Goal: Transaction & Acquisition: Purchase product/service

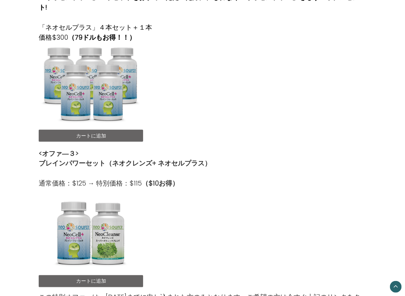
scroll to position [352, 0]
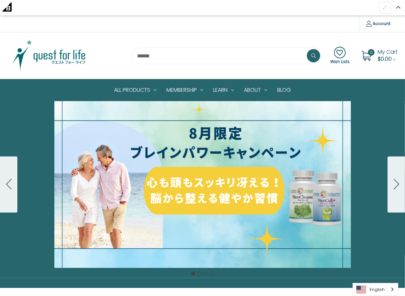
click at [395, 183] on icon "Go to slide 2" at bounding box center [397, 184] width 6 height 11
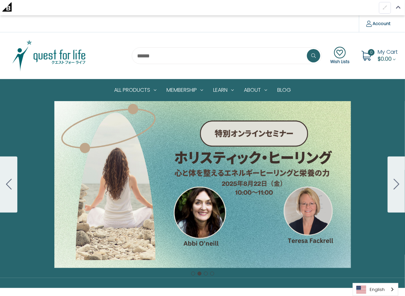
click at [203, 200] on div "Carousel Title Add a description for your carousel slide. You can use this to p…" at bounding box center [202, 184] width 405 height 167
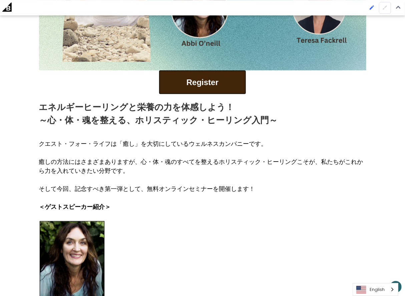
scroll to position [228, 0]
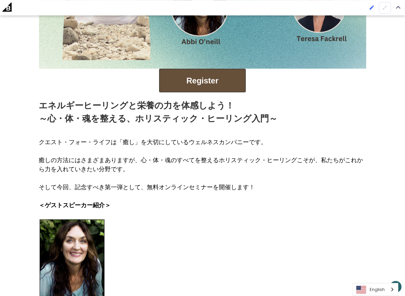
click at [208, 79] on button "Register" at bounding box center [202, 81] width 87 height 24
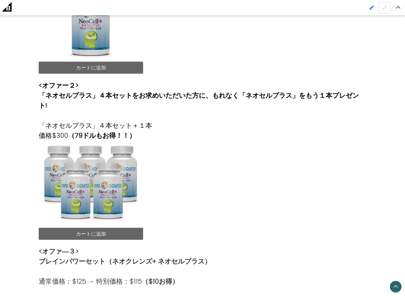
scroll to position [268, 0]
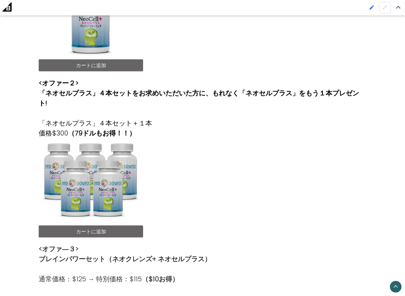
click at [100, 63] on link "カートに追加" at bounding box center [91, 65] width 104 height 12
click at [107, 226] on link "カートに追加" at bounding box center [91, 232] width 104 height 12
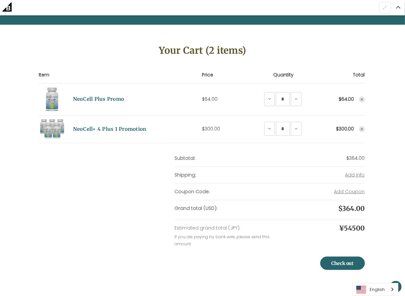
scroll to position [80, 0]
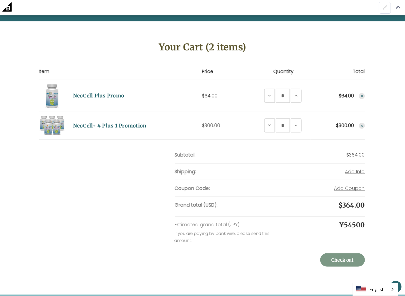
click at [343, 258] on link "Check out" at bounding box center [342, 259] width 45 height 13
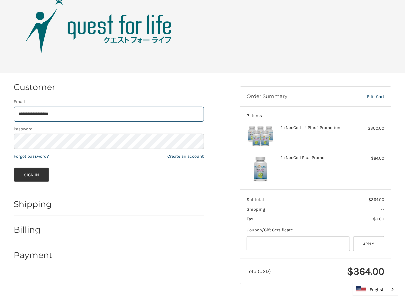
scroll to position [20, 0]
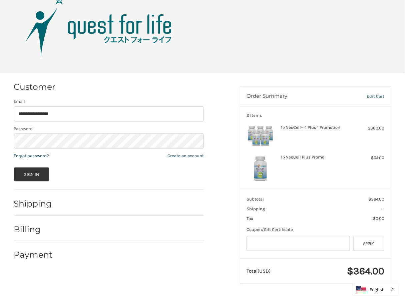
click at [374, 95] on link "Edit Cart" at bounding box center [363, 96] width 41 height 7
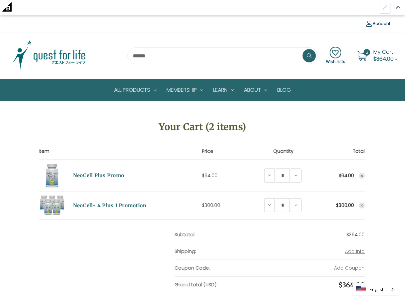
click at [362, 175] on use "Remove NeoCell Plus Promo from cart" at bounding box center [362, 175] width 2 height 2
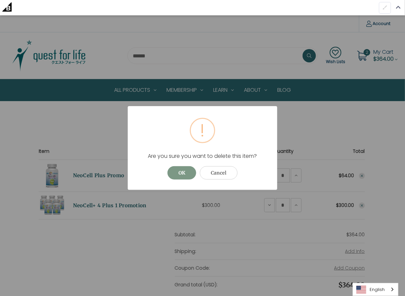
click at [184, 173] on button "OK" at bounding box center [181, 172] width 29 height 13
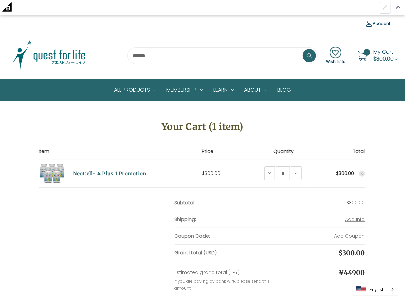
click at [361, 173] on icon "Remove NeoCell+ 4 Plus 1 Promotion from cart" at bounding box center [362, 173] width 4 height 4
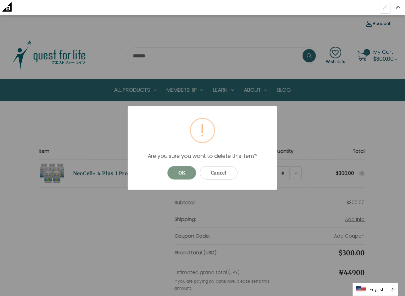
click at [176, 172] on button "OK" at bounding box center [181, 172] width 29 height 13
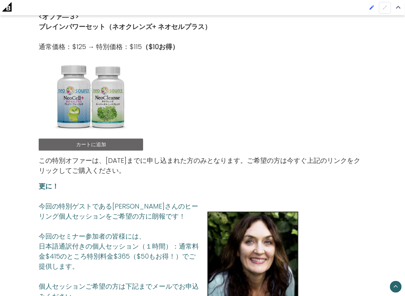
scroll to position [504, 0]
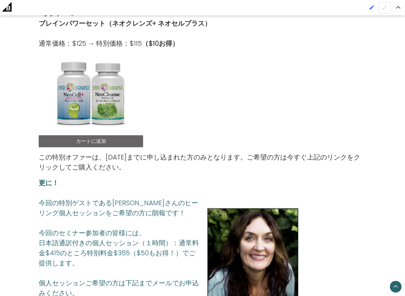
click at [97, 135] on link "カートに追加" at bounding box center [91, 141] width 104 height 12
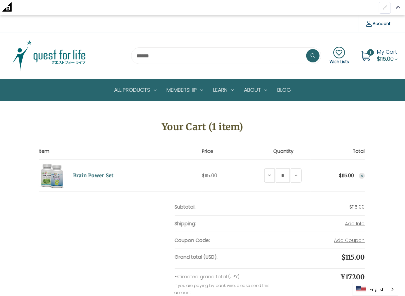
click at [362, 176] on icon "Remove Brain Power Set from cart" at bounding box center [362, 176] width 4 height 4
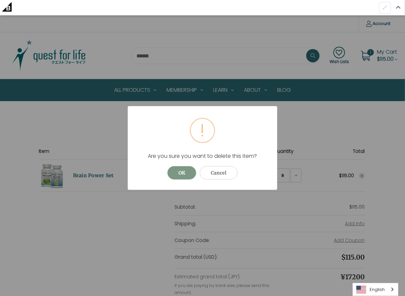
click at [193, 175] on button "OK" at bounding box center [181, 172] width 29 height 13
